Goal: Task Accomplishment & Management: Manage account settings

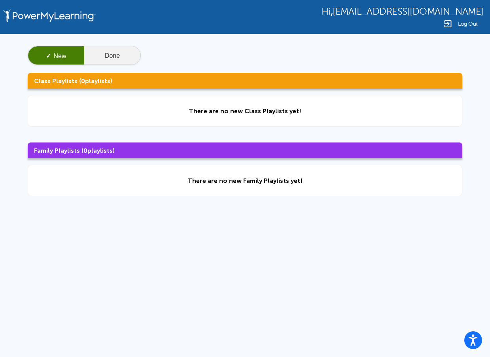
click at [104, 57] on button "Done" at bounding box center [112, 55] width 56 height 19
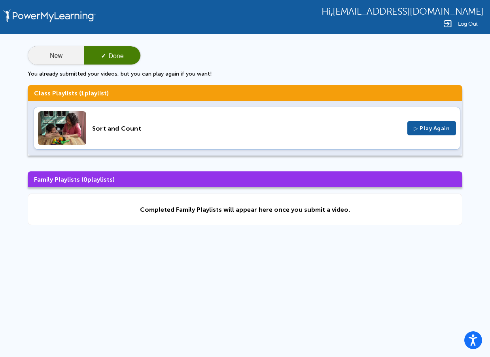
click at [53, 60] on button "New" at bounding box center [56, 55] width 56 height 19
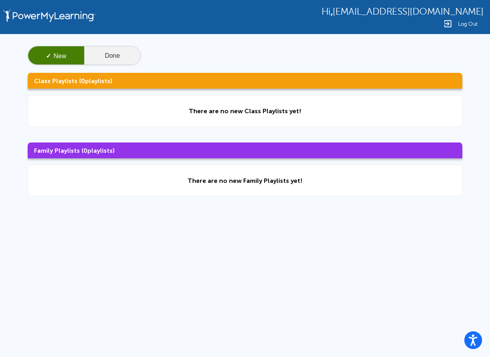
click at [117, 55] on button "Done" at bounding box center [112, 55] width 56 height 19
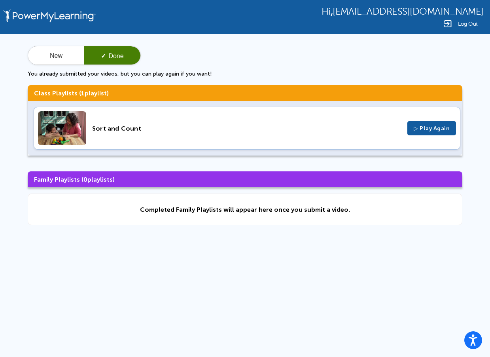
drag, startPoint x: 57, startPoint y: 53, endPoint x: 178, endPoint y: 42, distance: 120.7
click at [58, 53] on button "New" at bounding box center [56, 55] width 56 height 19
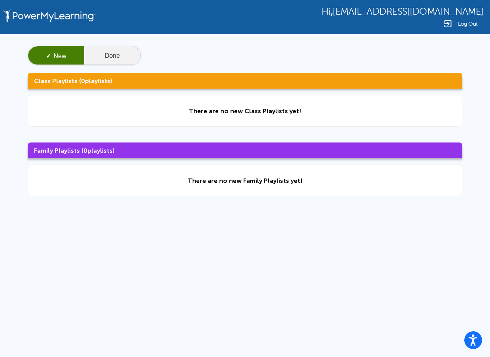
click at [123, 57] on button "Done" at bounding box center [112, 55] width 56 height 19
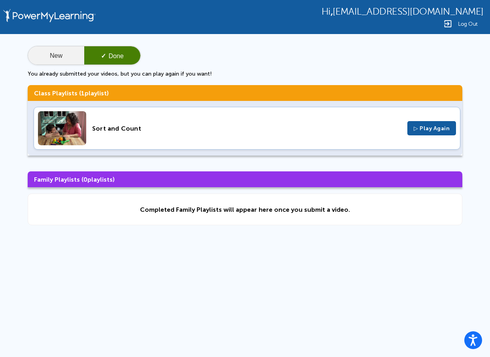
click at [65, 55] on button "New" at bounding box center [56, 55] width 56 height 19
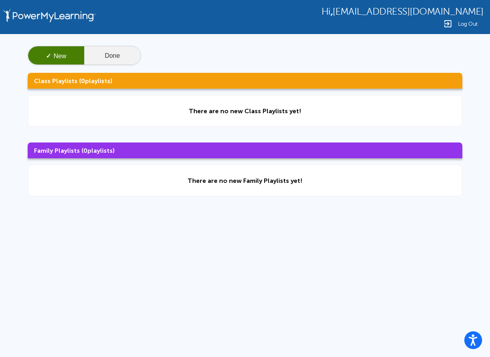
click at [121, 55] on button "Done" at bounding box center [112, 55] width 56 height 19
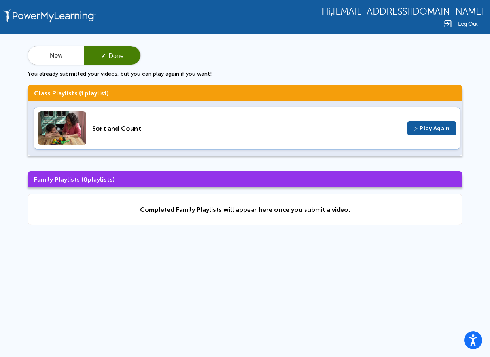
click at [69, 123] on img at bounding box center [62, 128] width 48 height 34
click at [33, 52] on button "New" at bounding box center [56, 55] width 56 height 19
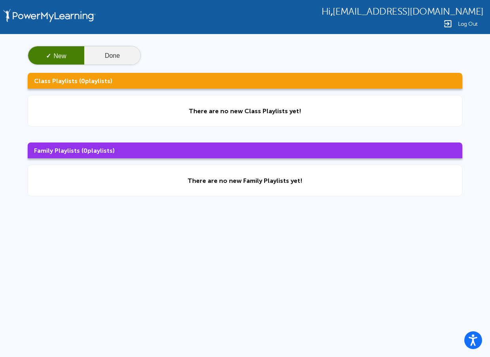
click at [116, 51] on button "Done" at bounding box center [112, 55] width 56 height 19
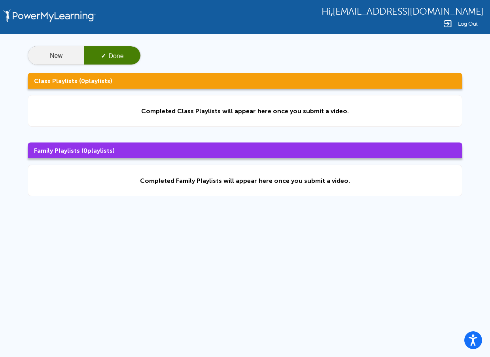
click at [50, 57] on button "New" at bounding box center [56, 55] width 56 height 19
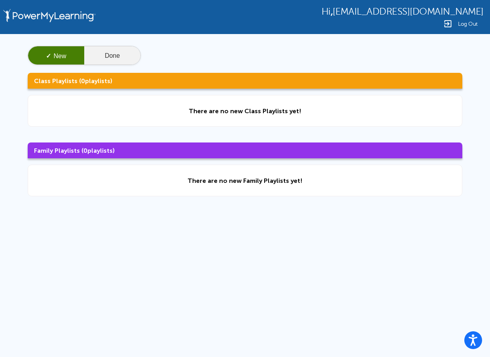
click at [121, 60] on button "Done" at bounding box center [112, 55] width 56 height 19
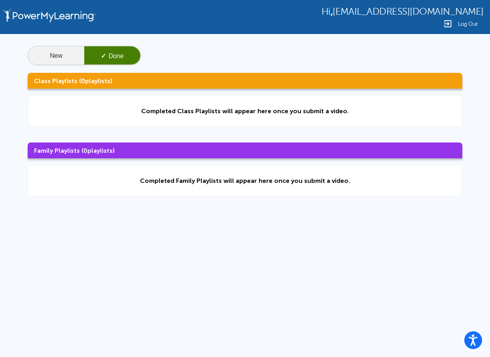
click at [38, 58] on button "New" at bounding box center [56, 55] width 56 height 19
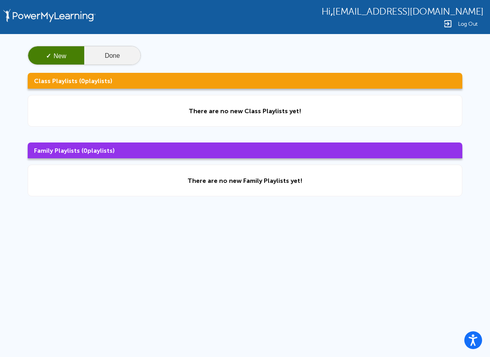
click at [92, 62] on button "Done" at bounding box center [112, 55] width 56 height 19
